Goal: Transaction & Acquisition: Purchase product/service

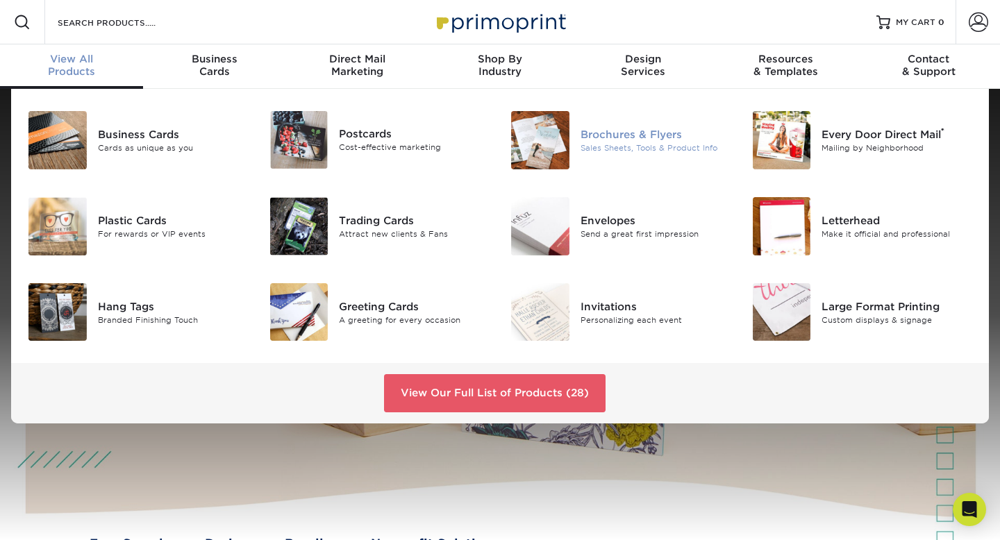
click at [539, 145] on img at bounding box center [540, 140] width 58 height 58
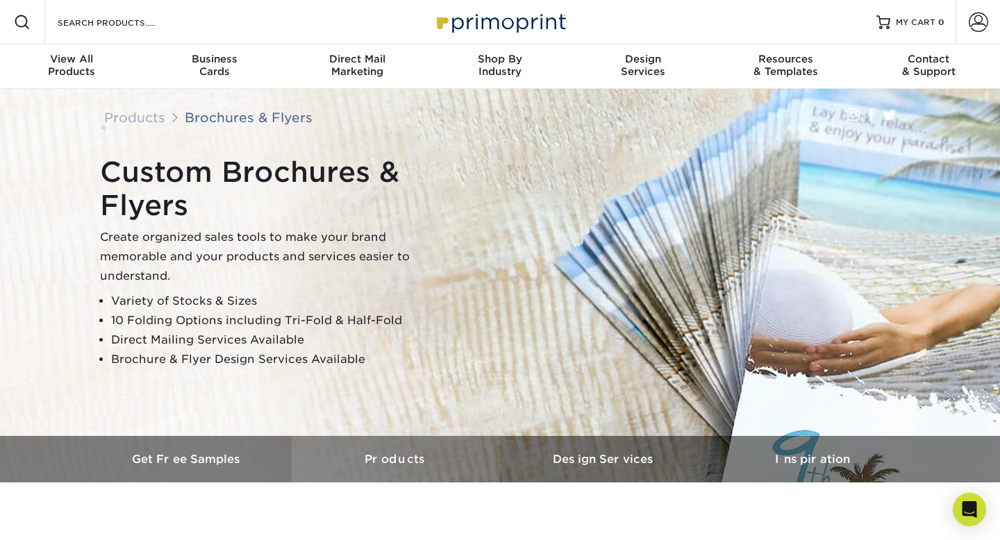
click at [376, 458] on h3 "Products" at bounding box center [396, 459] width 208 height 13
click at [405, 463] on h3 "Products" at bounding box center [396, 459] width 208 height 13
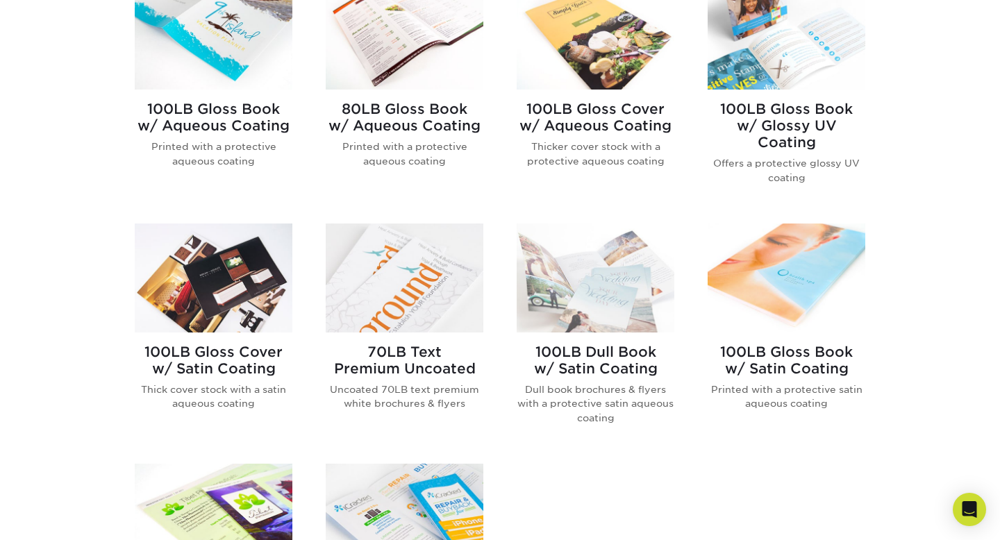
scroll to position [639, 0]
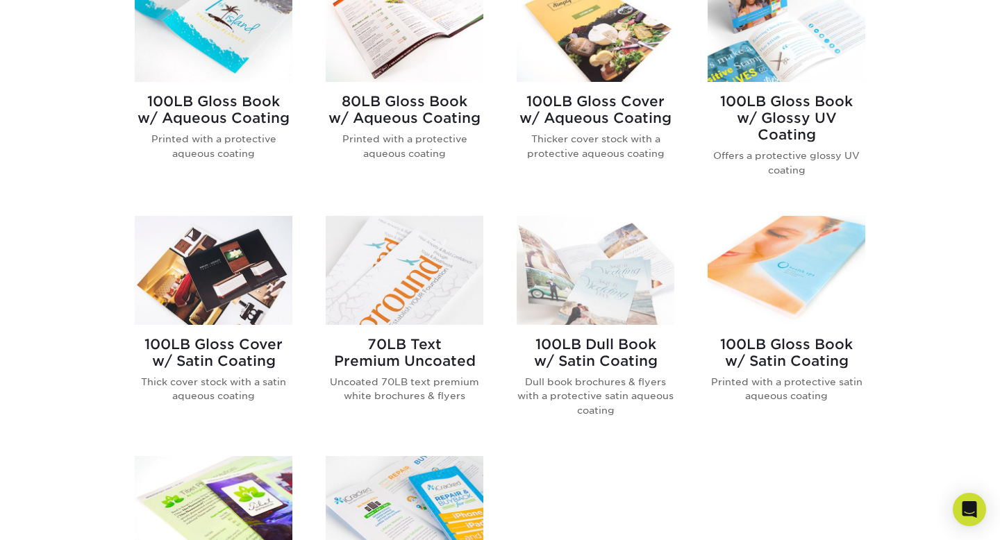
click at [418, 295] on img at bounding box center [405, 270] width 158 height 109
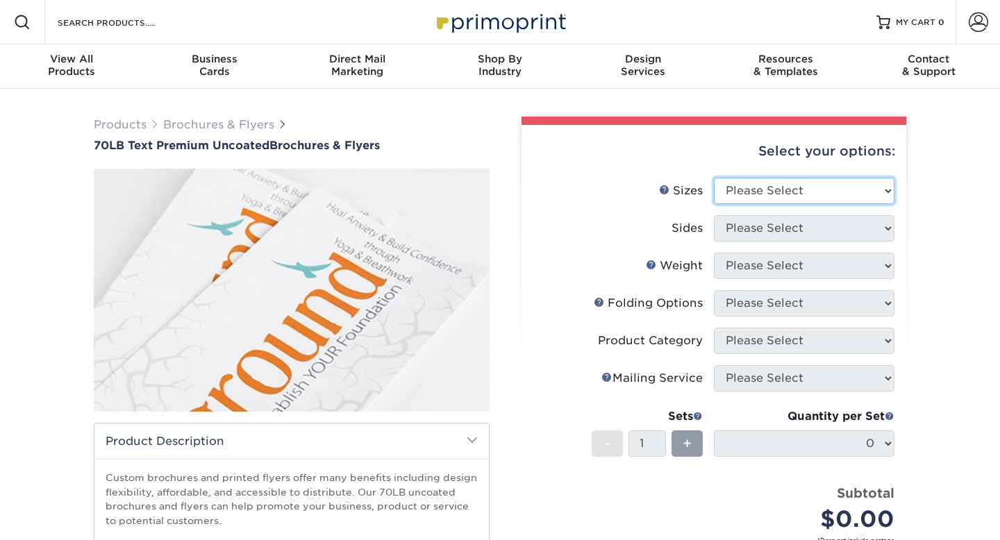
click at [779, 188] on select "Please Select 3.67" x 8.5" 4" x 6" 4" x 8.5" 4" x 9" 4.25" x 5.5" 4.25" x 11" 5…" at bounding box center [804, 191] width 181 height 26
select select "4.25x5.50"
click at [714, 178] on select "Please Select 3.67" x 8.5" 4" x 6" 4" x 8.5" 4" x 9" 4.25" x 5.5" 4.25" x 11" 5…" at bounding box center [804, 191] width 181 height 26
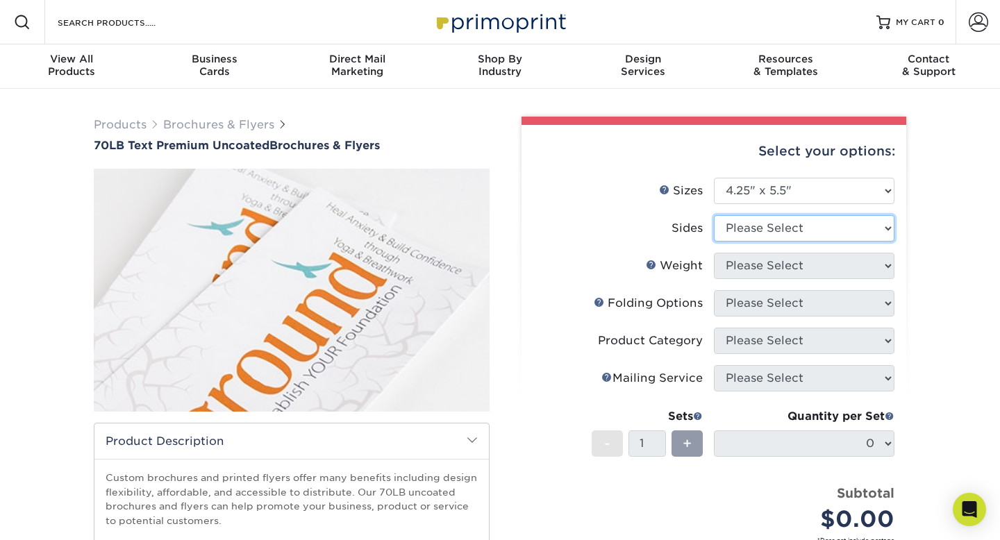
click at [785, 228] on select "Please Select Print Both Sides Print Front Only" at bounding box center [804, 228] width 181 height 26
select select "13abbda7-1d64-4f25-8bb2-c179b224825d"
click at [714, 215] on select "Please Select Print Both Sides Print Front Only" at bounding box center [804, 228] width 181 height 26
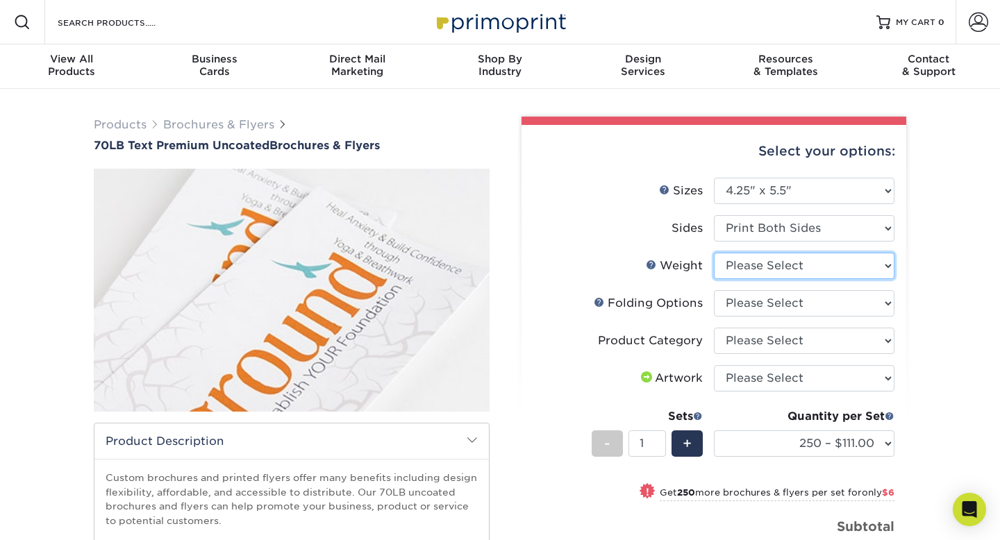
click at [811, 267] on select "Please Select 70LB" at bounding box center [804, 266] width 181 height 26
select select "70LB"
click at [714, 253] on select "Please Select 70LB" at bounding box center [804, 266] width 181 height 26
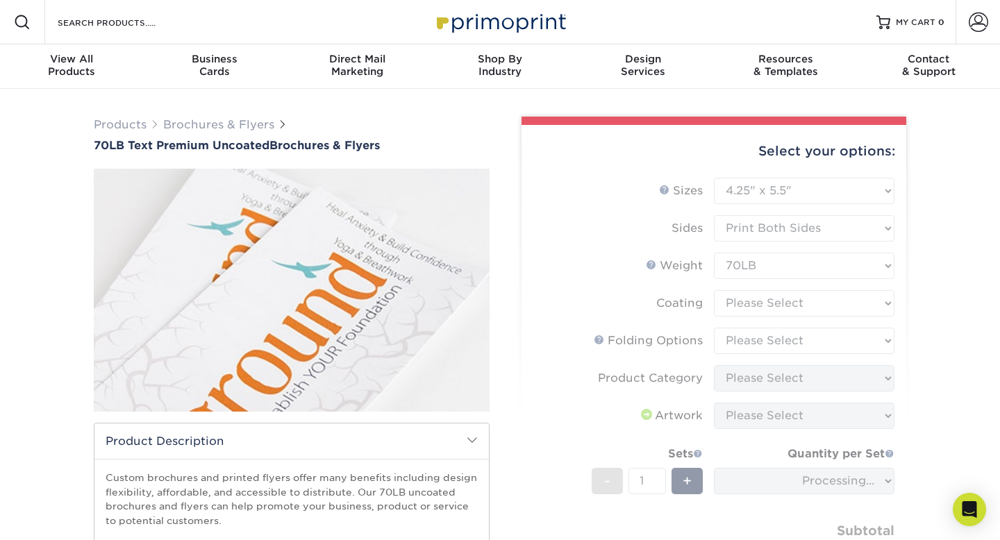
click at [802, 299] on form "Sizes Help Sizes Please Select 3.67" x 8.5" 4" x 6" 4" x 8.5" 4" x 9" 4.25" x 5…" at bounding box center [714, 396] width 363 height 436
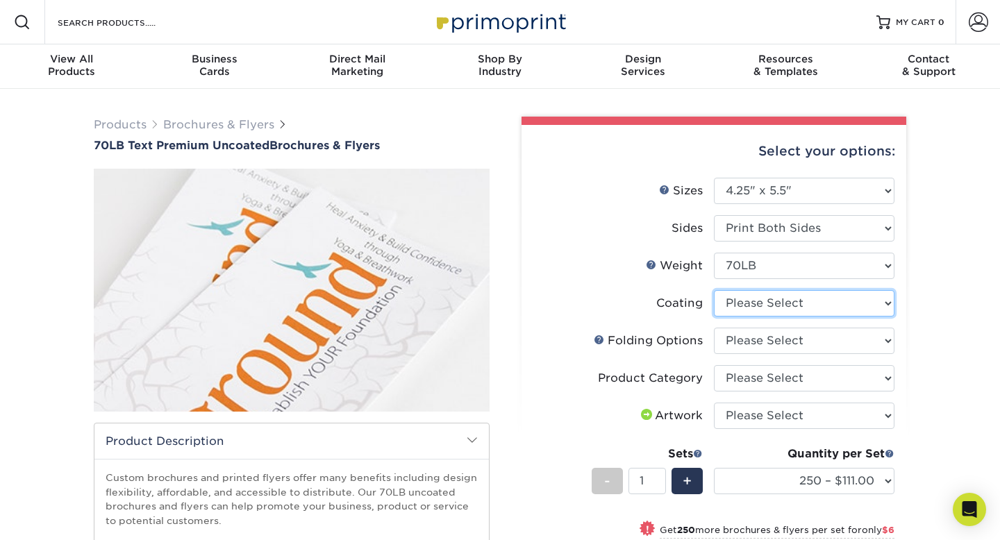
click at [802, 301] on select at bounding box center [804, 303] width 181 height 26
select select "3e7618de-abca-4bda-9f97-8b9129e913d8"
click at [714, 290] on select at bounding box center [804, 303] width 181 height 26
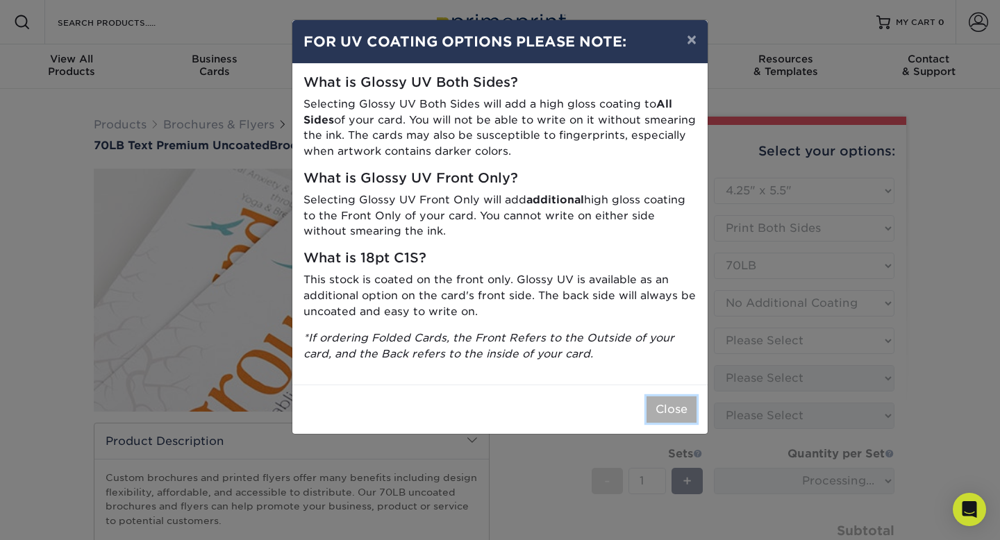
click at [678, 407] on button "Close" at bounding box center [672, 410] width 50 height 26
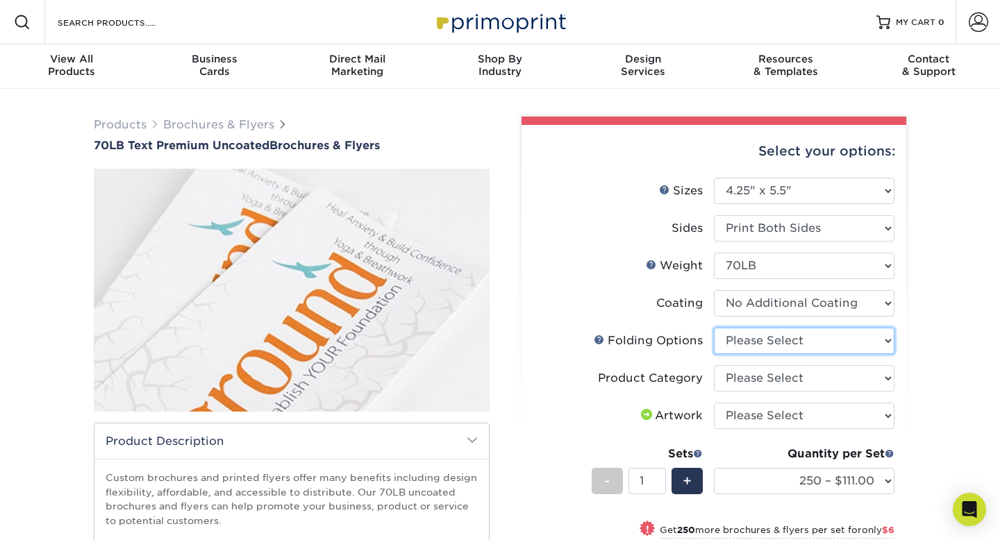
click at [797, 343] on select "Please Select FLAT - No Folding" at bounding box center [804, 341] width 181 height 26
select select "9b1d5825-34d1-4721-9874-ed79abb003d7"
click at [714, 328] on select "Please Select FLAT - No Folding" at bounding box center [804, 341] width 181 height 26
click at [820, 378] on select "Please Select Flyers and Brochures" at bounding box center [804, 378] width 181 height 26
select select "1a668080-6b7c-4174-b399-2c3833b27ef4"
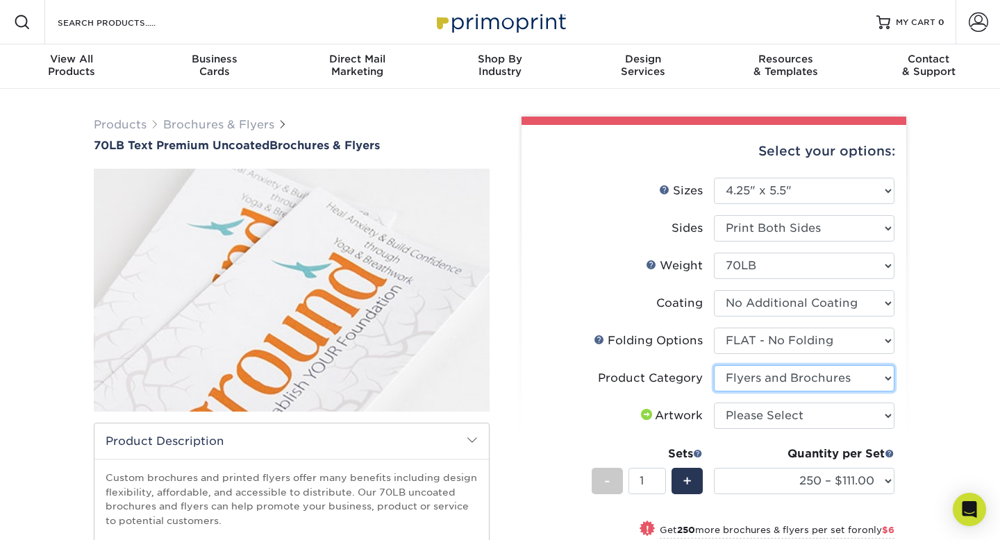
click at [714, 365] on select "Please Select Flyers and Brochures" at bounding box center [804, 378] width 181 height 26
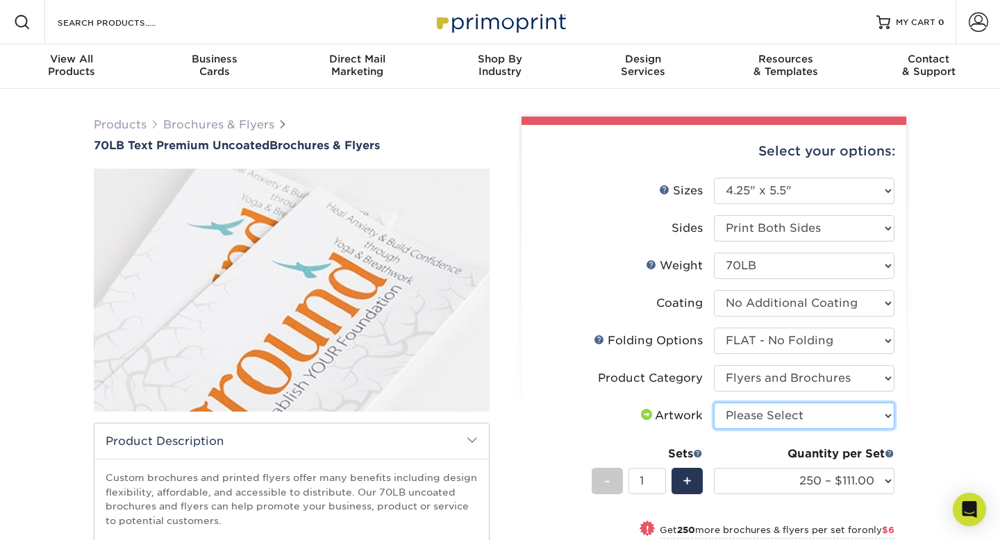
click at [820, 415] on select "Please Select I will upload files I need a design - $175" at bounding box center [804, 416] width 181 height 26
select select "upload"
click at [714, 403] on select "Please Select I will upload files I need a design - $175" at bounding box center [804, 416] width 181 height 26
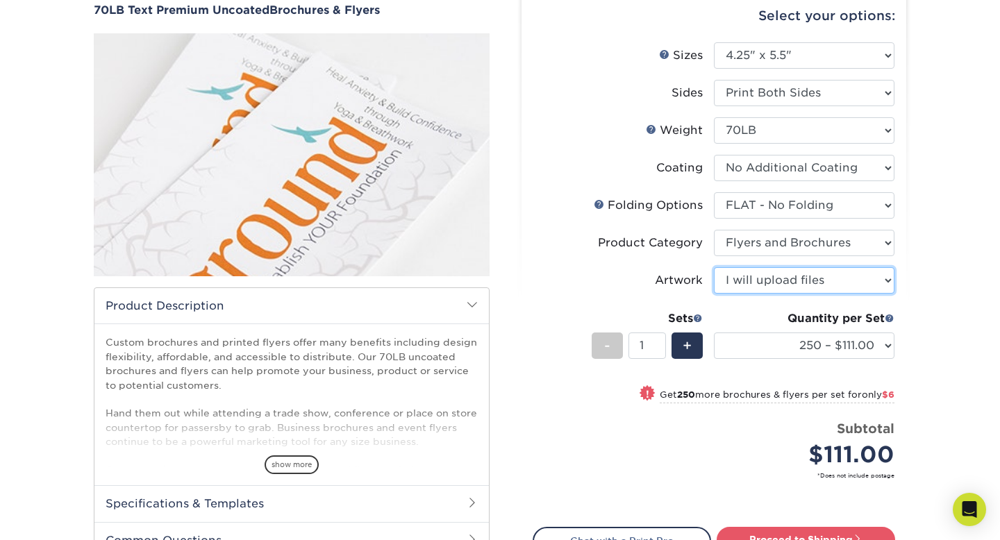
scroll to position [138, 0]
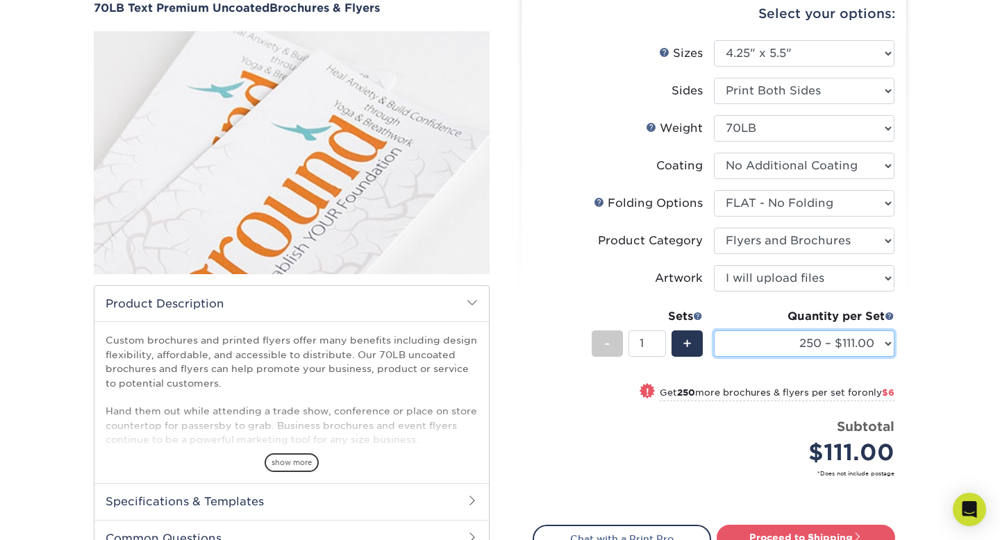
click at [821, 343] on select "250 – $111.00 500 – $117.00 1000 – $124.00 2000 – $150.00 2500 – $187.00 3000 –…" at bounding box center [804, 344] width 181 height 26
select select "500 – $117.00"
click at [714, 331] on select "250 – $111.00 500 – $117.00 1000 – $124.00 2000 – $150.00 2500 – $187.00 3000 –…" at bounding box center [804, 344] width 181 height 26
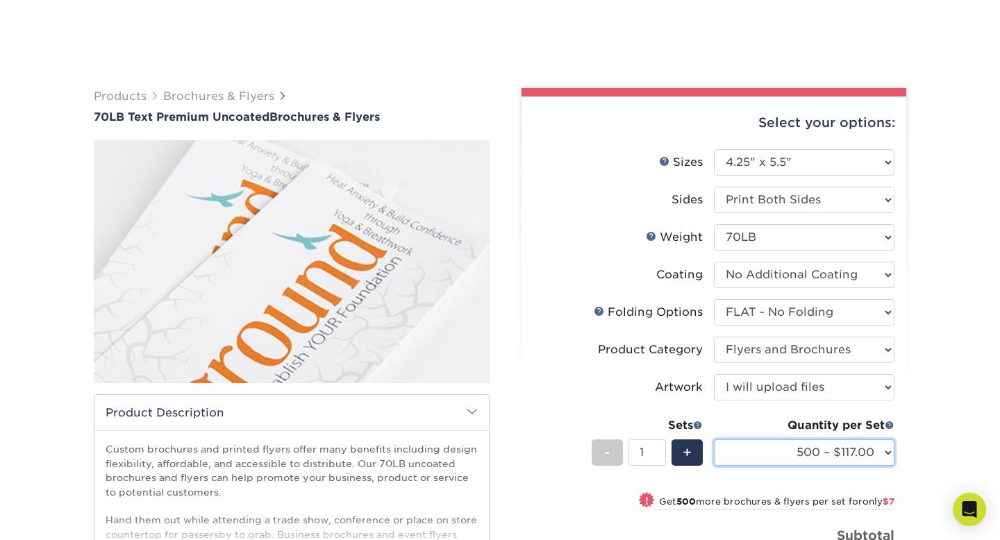
scroll to position [0, 0]
